Goal: Task Accomplishment & Management: Manage account settings

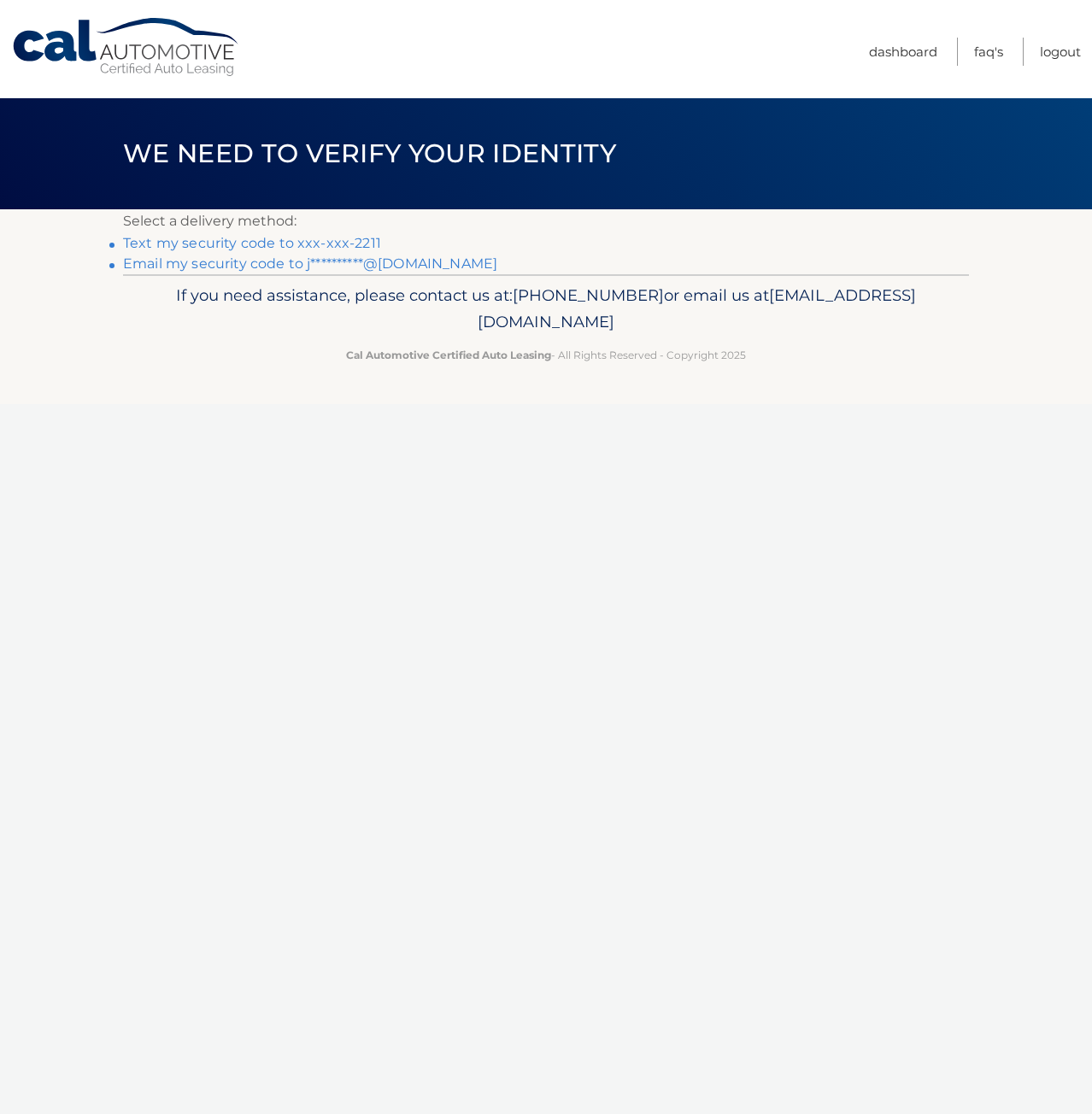
click at [182, 240] on link "Text my security code to xxx-xxx-2211" at bounding box center [252, 243] width 258 height 17
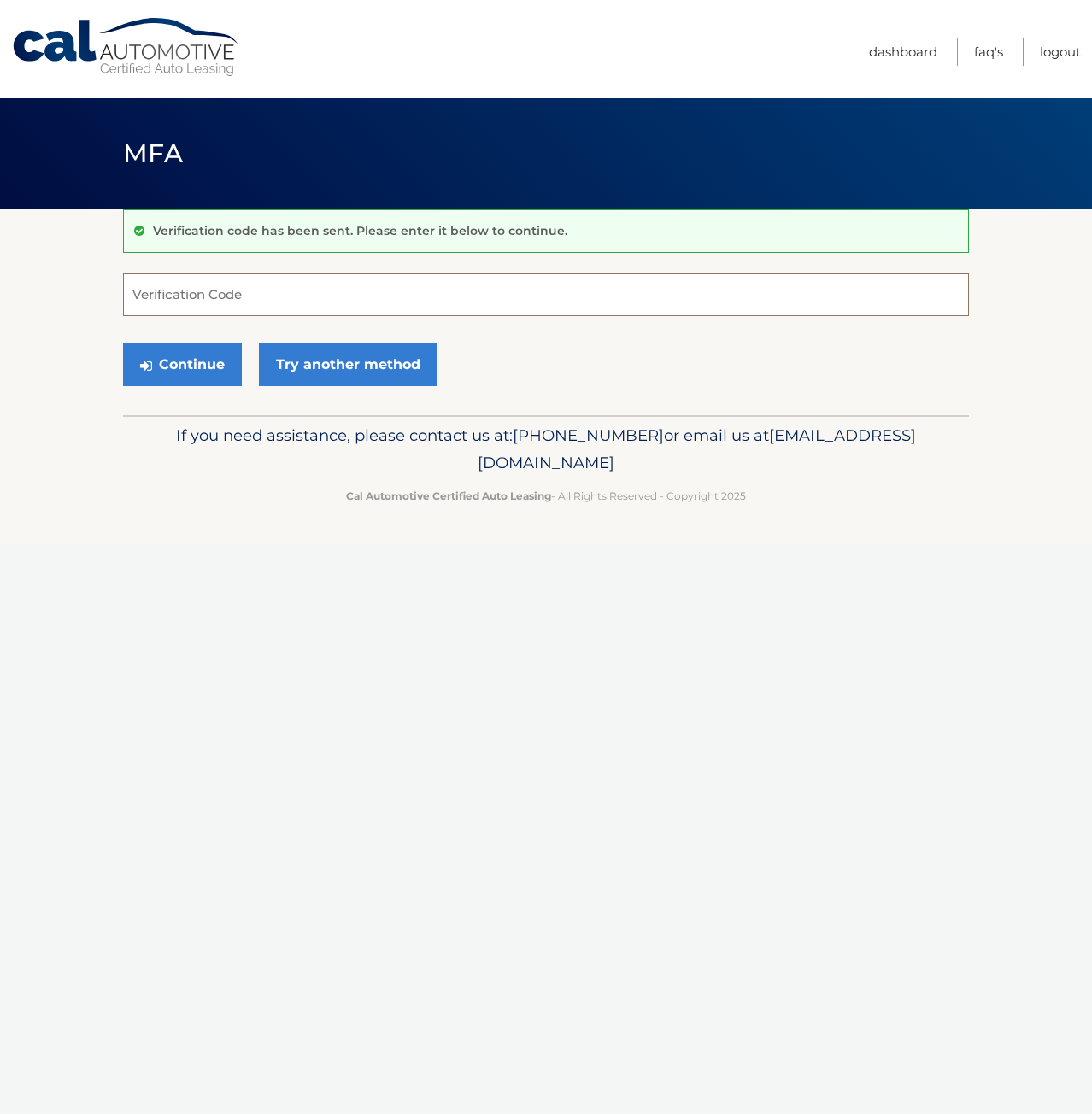
click at [238, 282] on input "Verification Code" at bounding box center [546, 295] width 846 height 43
type input "471964"
click at [123, 344] on button "Continue" at bounding box center [182, 365] width 118 height 43
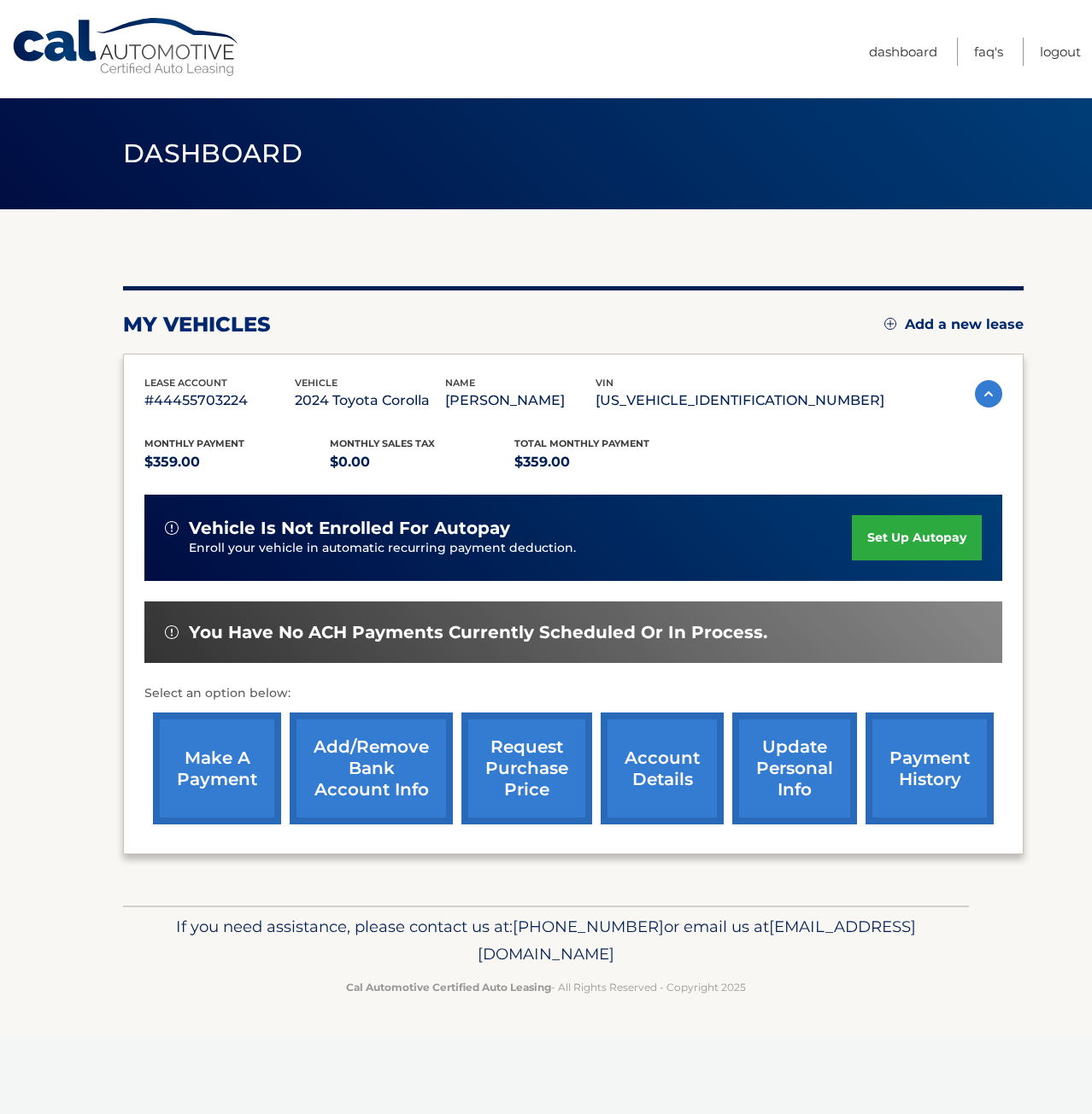
click at [216, 784] on link "make a payment" at bounding box center [217, 768] width 128 height 112
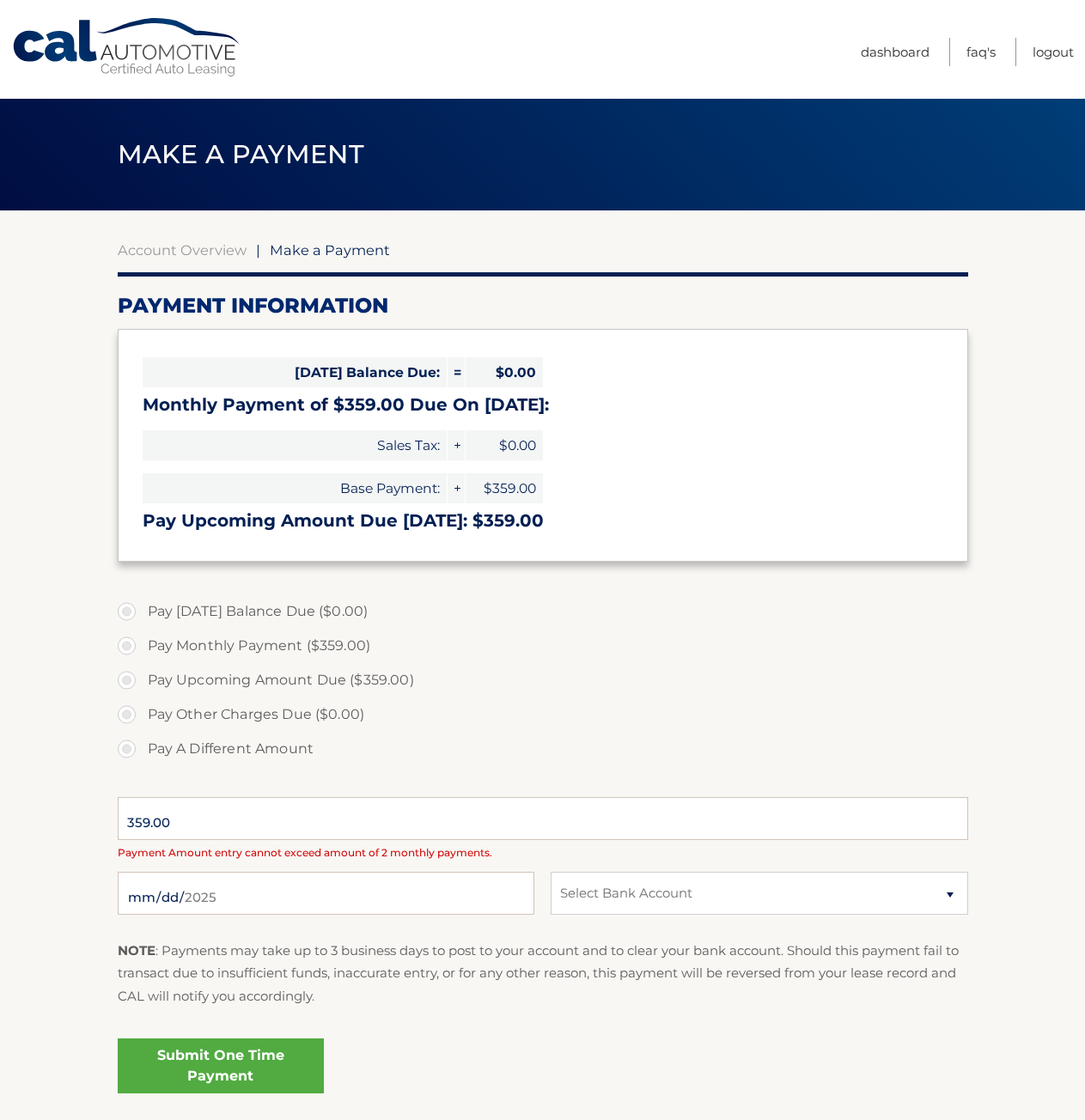
select select "NzUzNTQxZjMtN2ZmOS00OTY5LTlmN2ItN2E5NmE3YzU1MDZk"
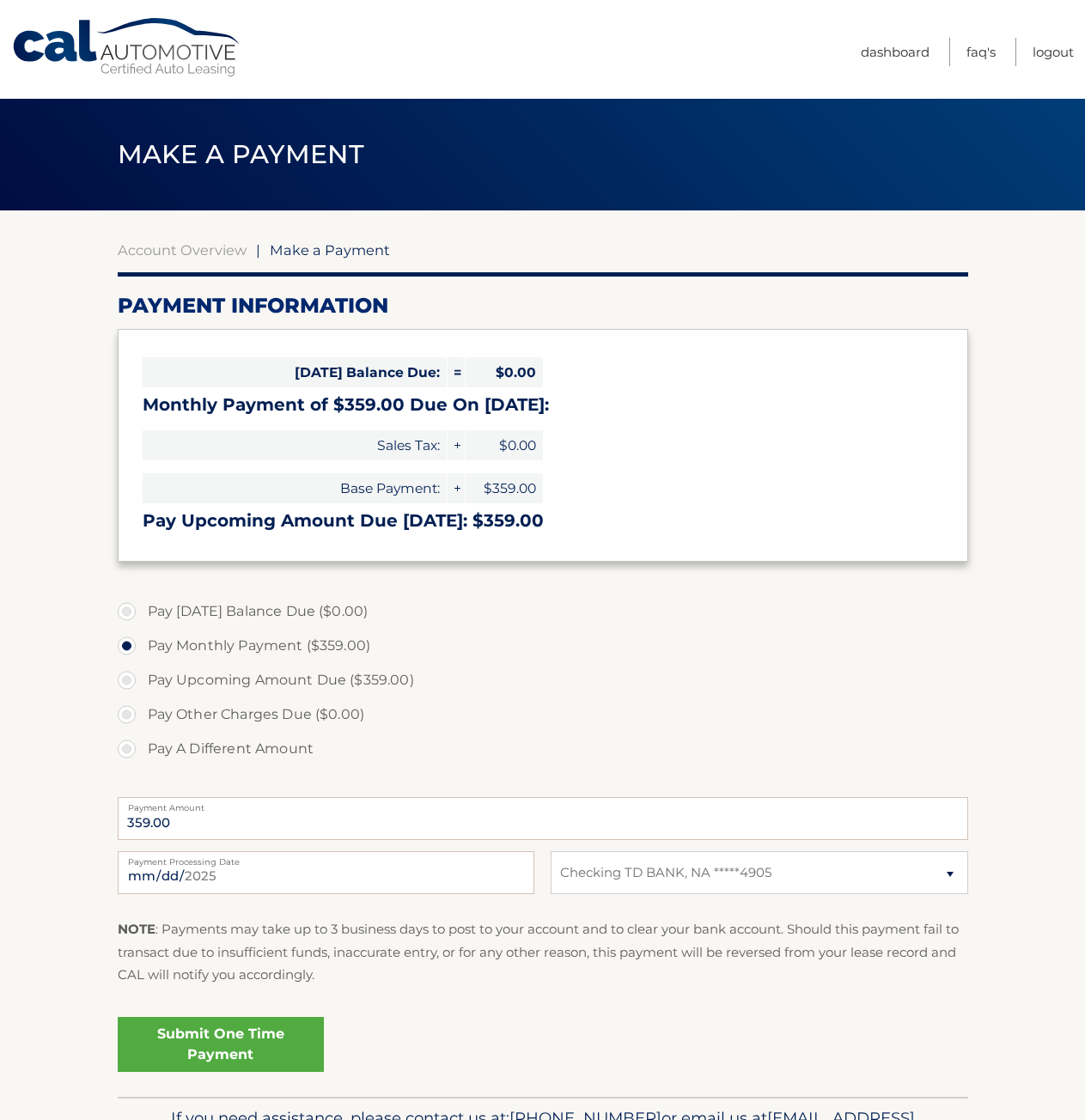
click at [216, 1036] on link "Submit One Time Payment" at bounding box center [221, 1044] width 206 height 55
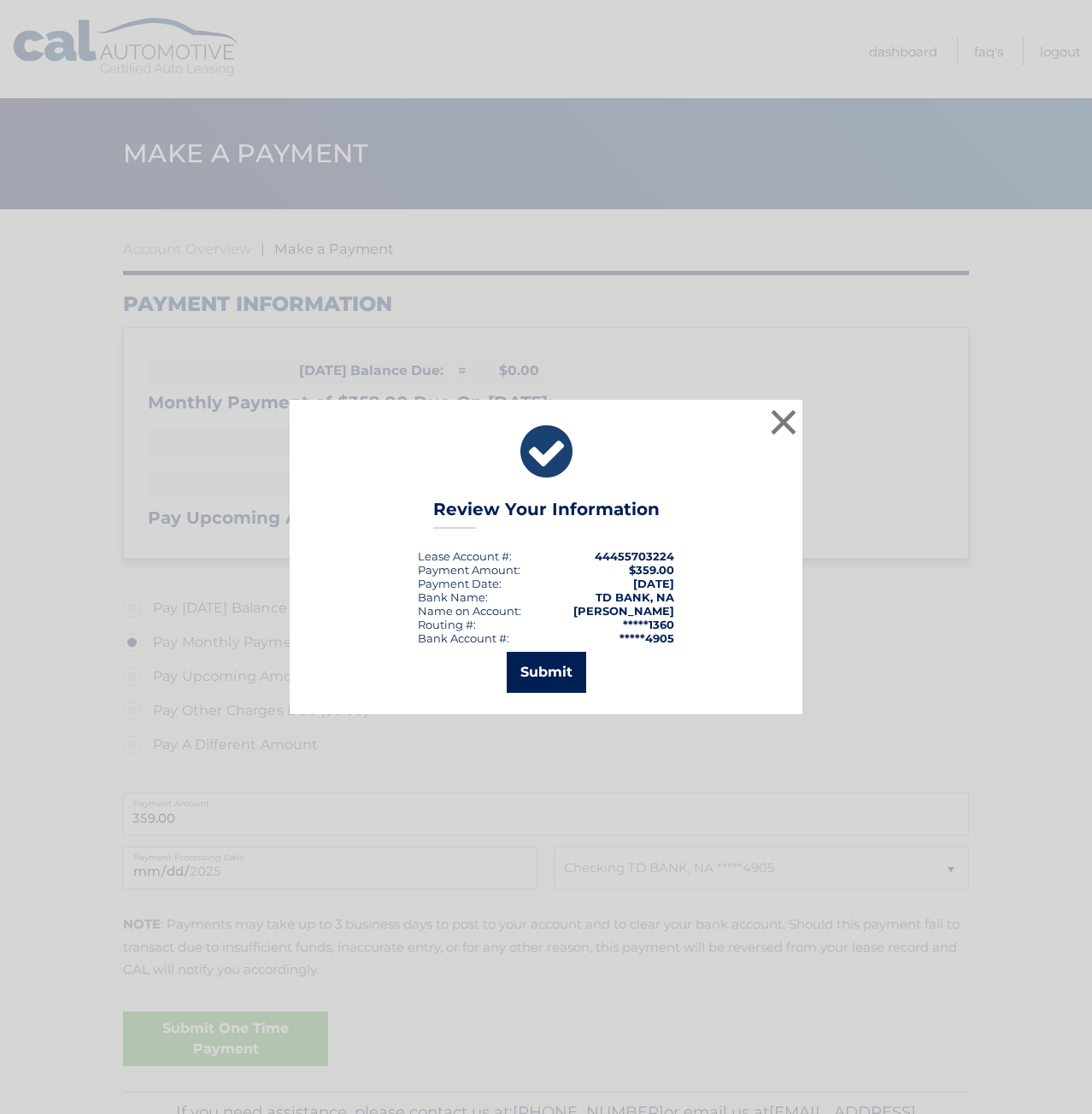
click at [546, 675] on button "Submit" at bounding box center [546, 672] width 80 height 41
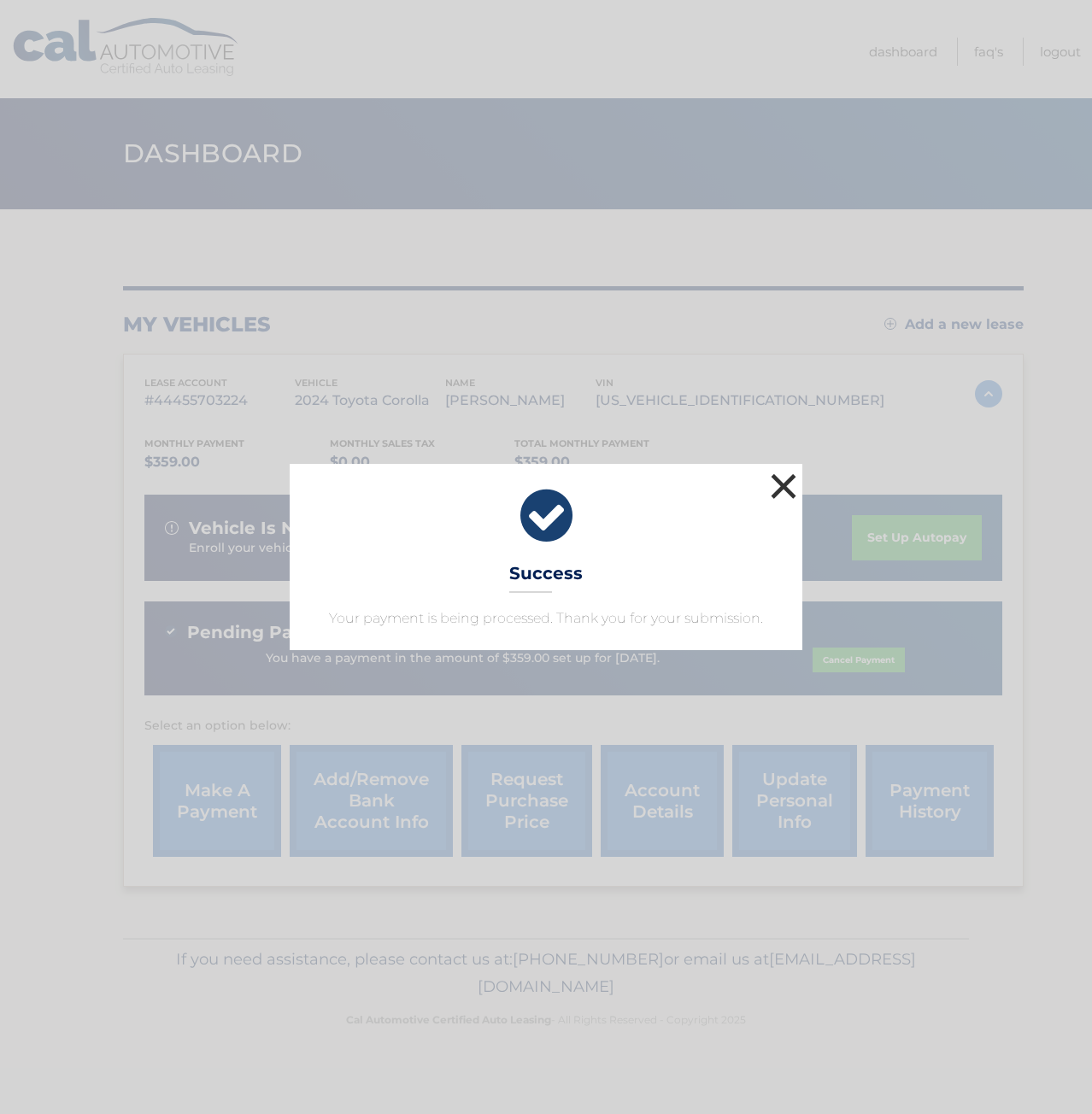
click at [780, 487] on button "×" at bounding box center [783, 486] width 34 height 34
